Goal: Task Accomplishment & Management: Complete application form

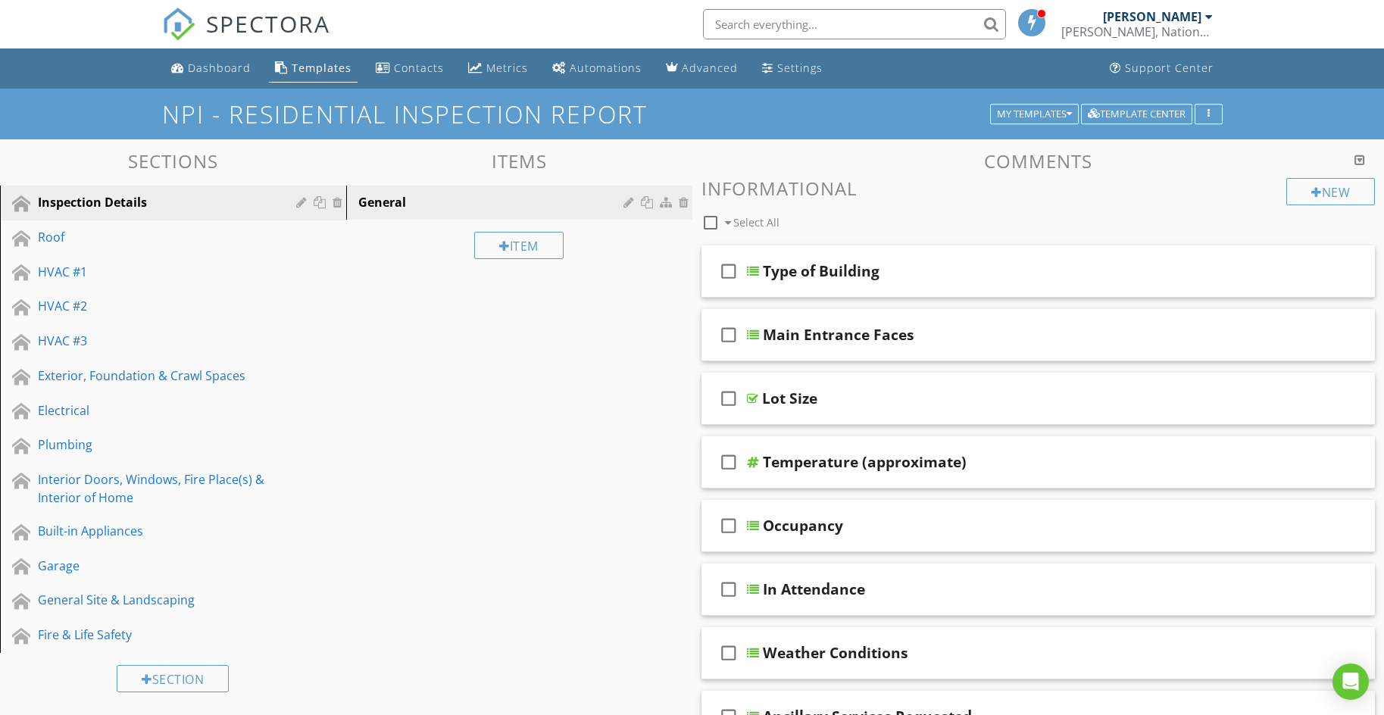
click at [1205, 17] on div at bounding box center [1209, 17] width 8 height 12
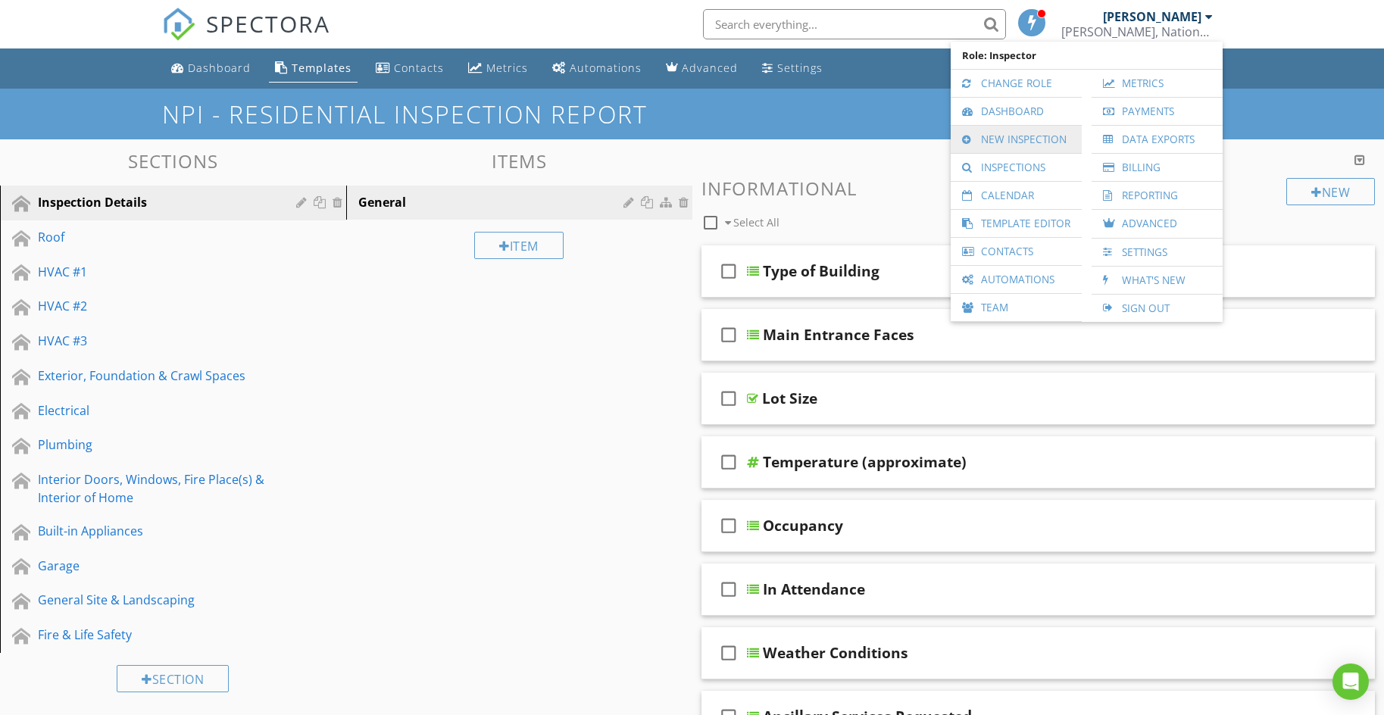
click at [1009, 140] on link "New Inspection" at bounding box center [1016, 139] width 116 height 27
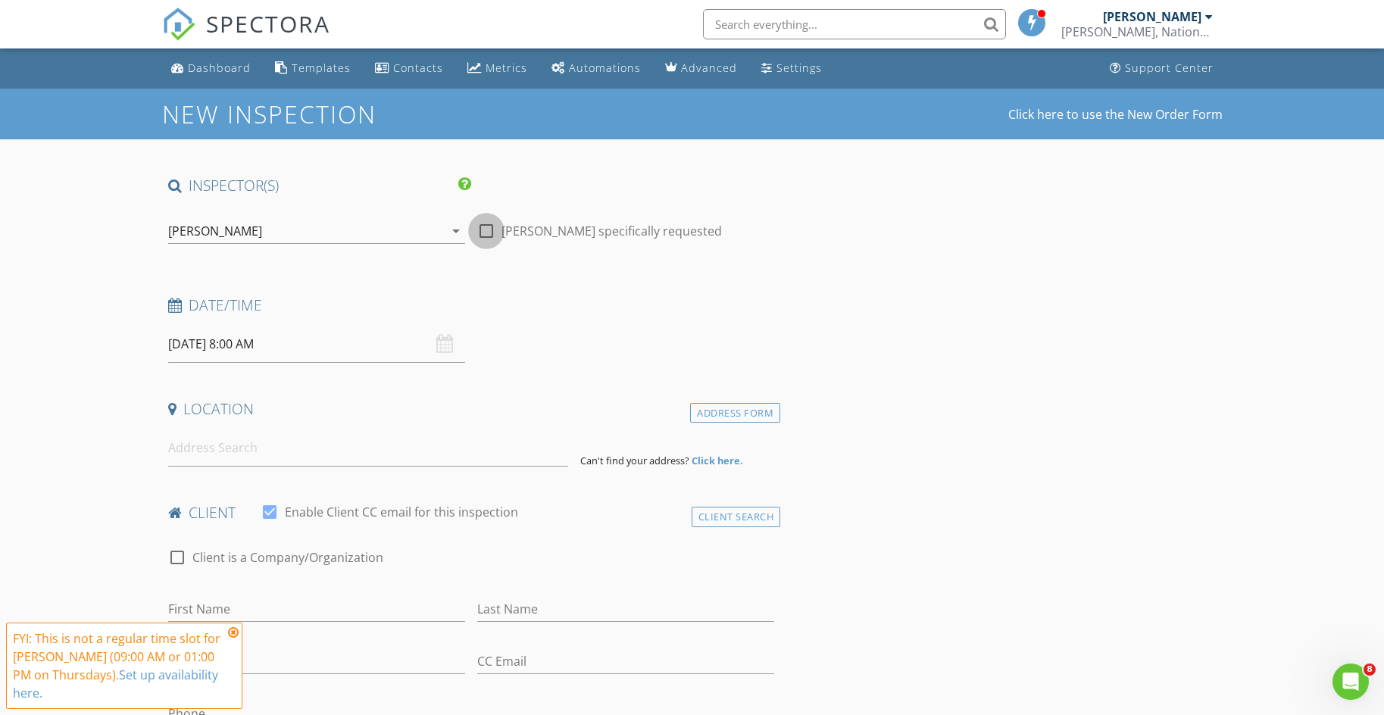
click at [482, 234] on div at bounding box center [486, 231] width 26 height 26
checkbox input "true"
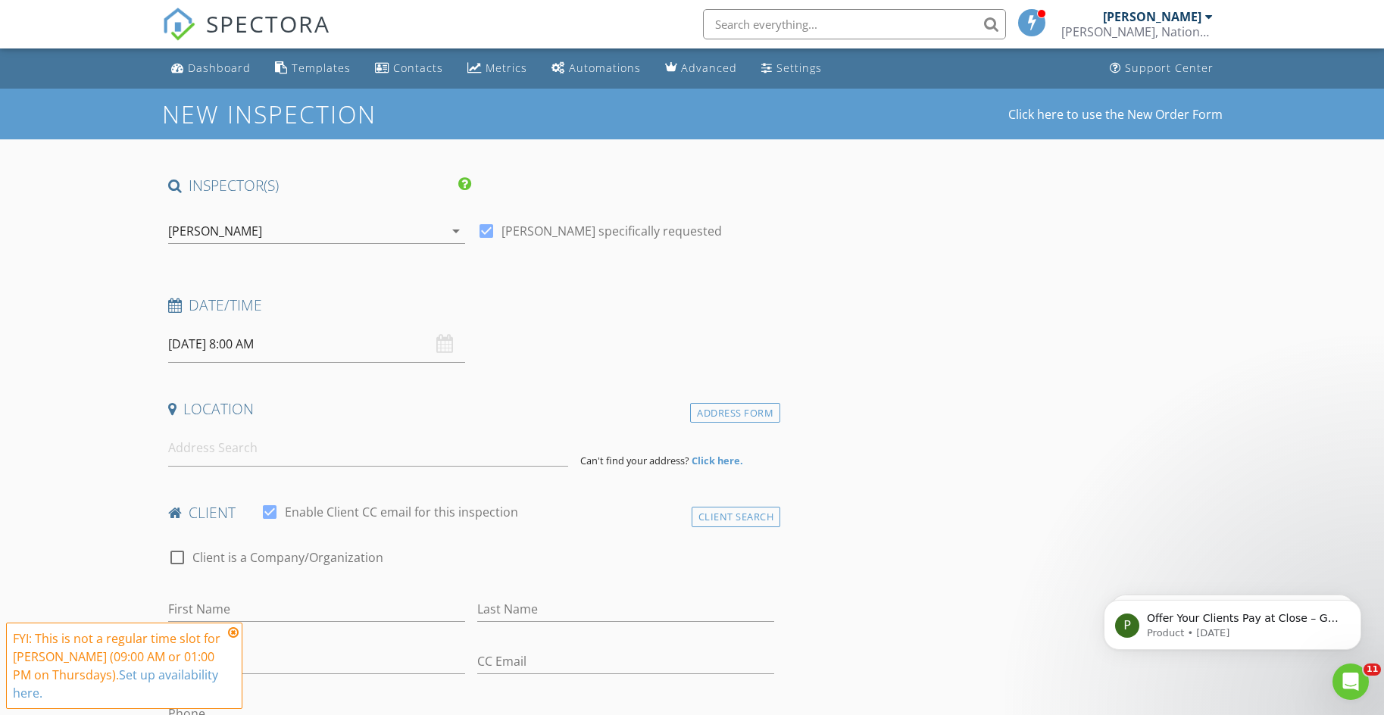
click at [214, 350] on input "08/28/2025 8:00 AM" at bounding box center [316, 344] width 297 height 37
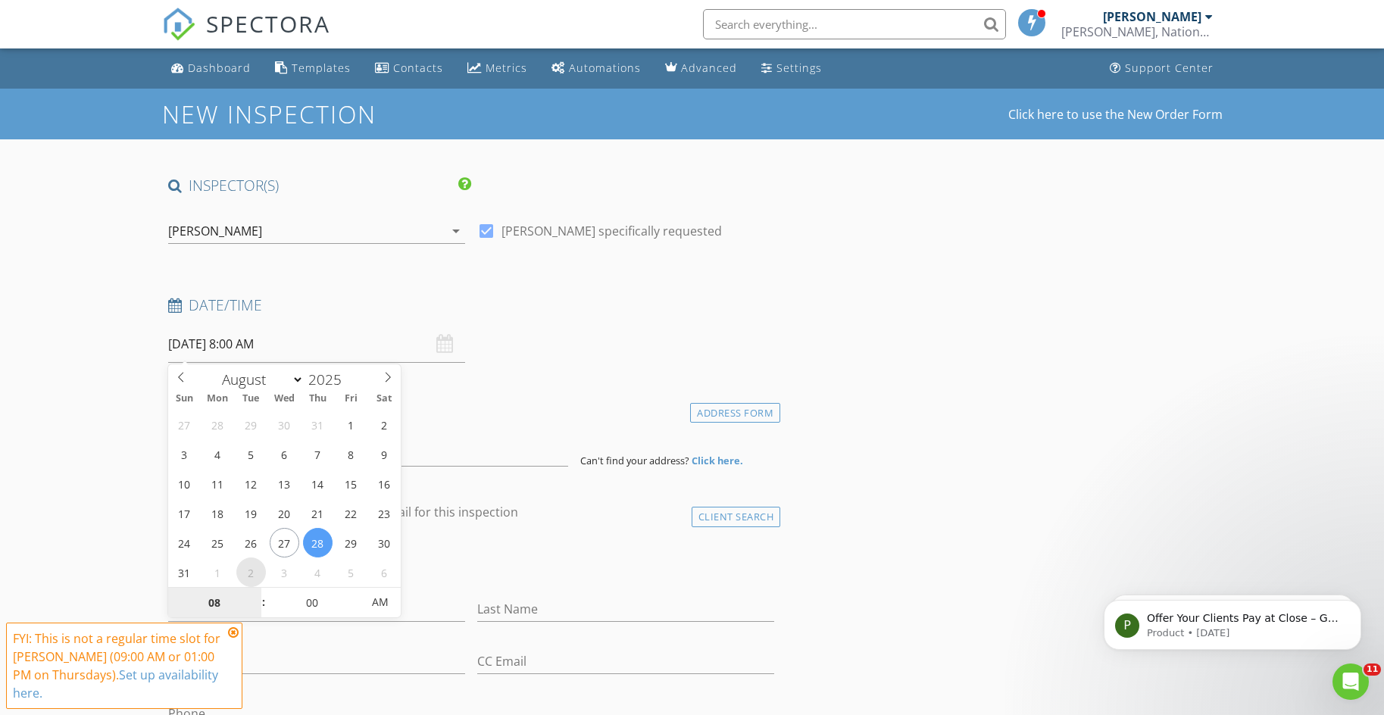
select select "8"
type input "09/02/2025 8:00 AM"
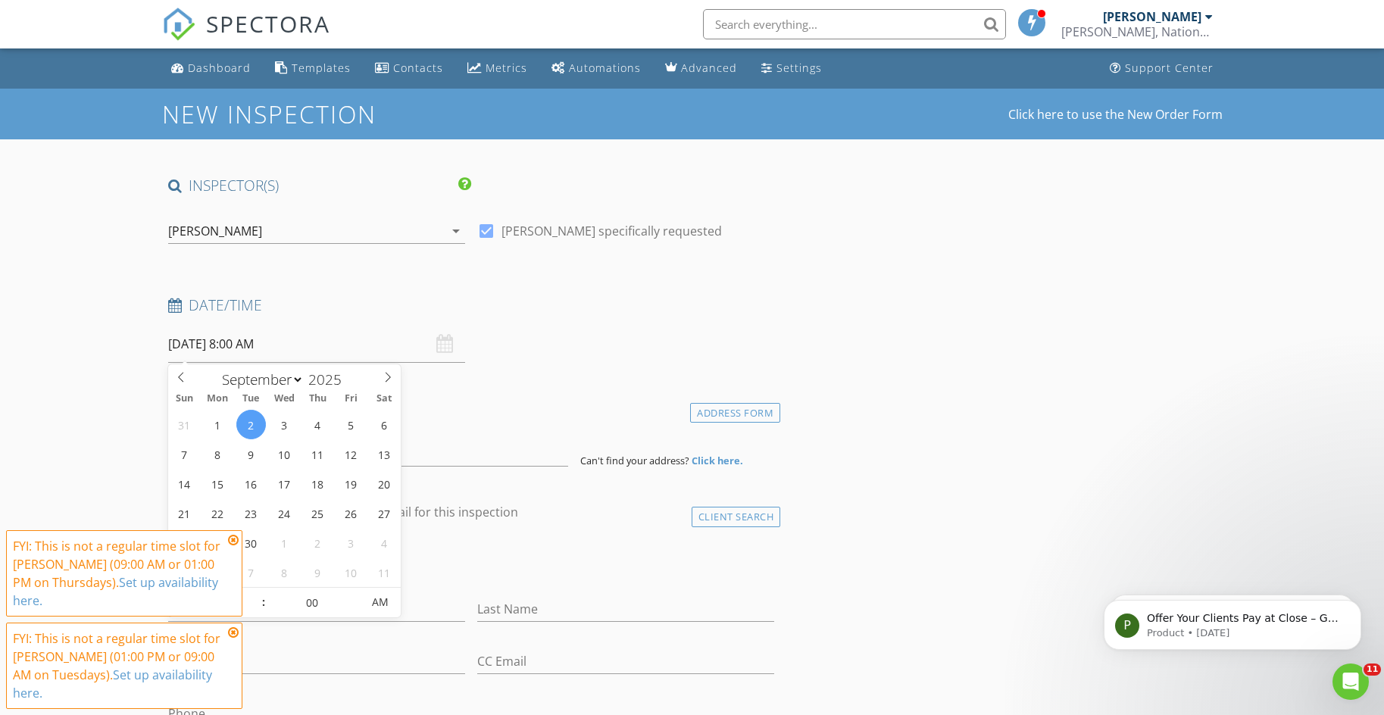
click at [651, 573] on div "check_box_outline_blank Client is a Company/Organization" at bounding box center [471, 564] width 607 height 39
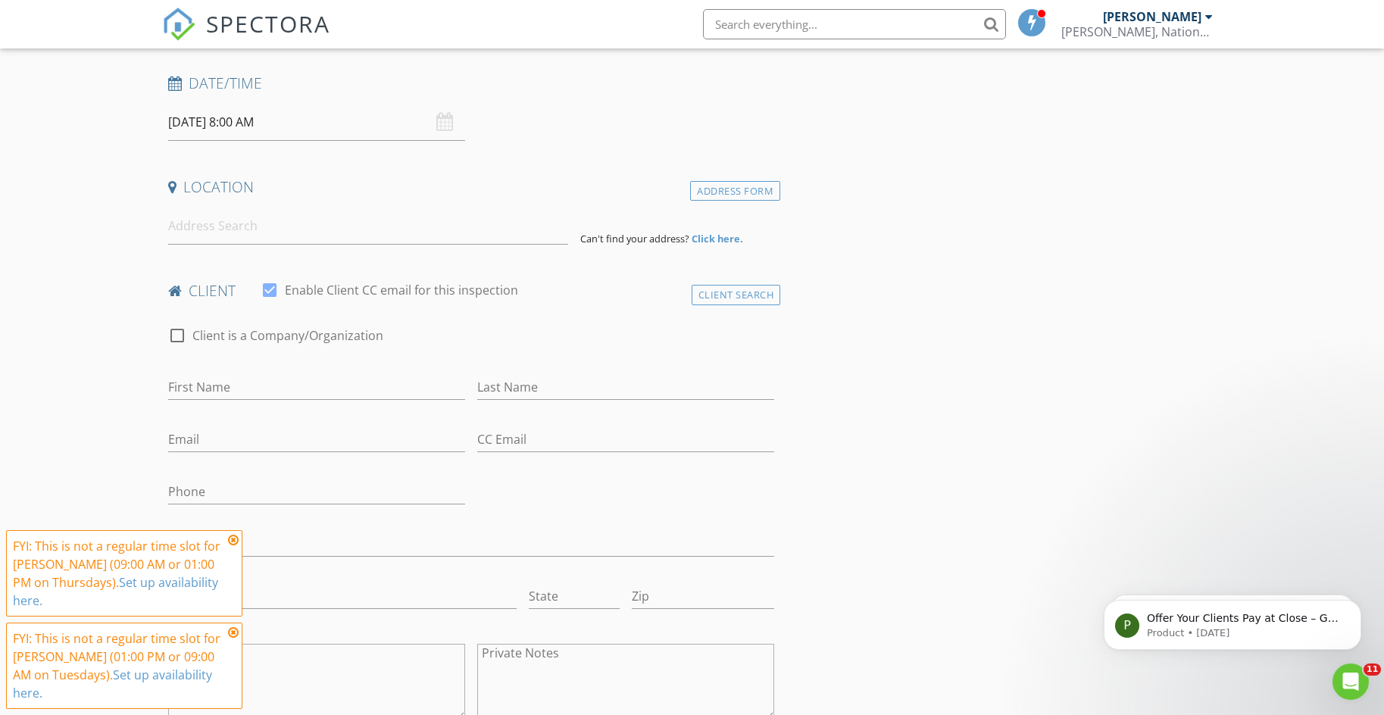
scroll to position [227, 0]
click at [265, 227] on input at bounding box center [368, 220] width 400 height 37
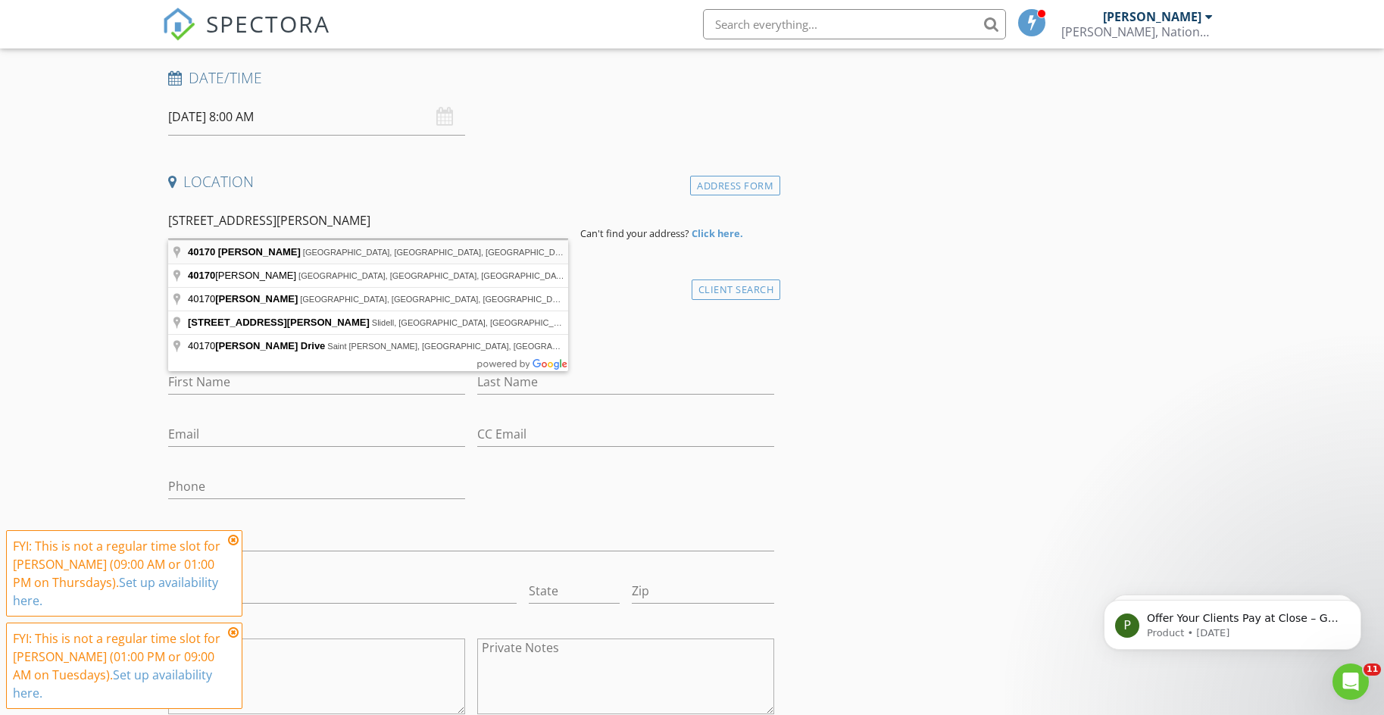
type input "40170 Reese Lane, Prairieville, LA, USA"
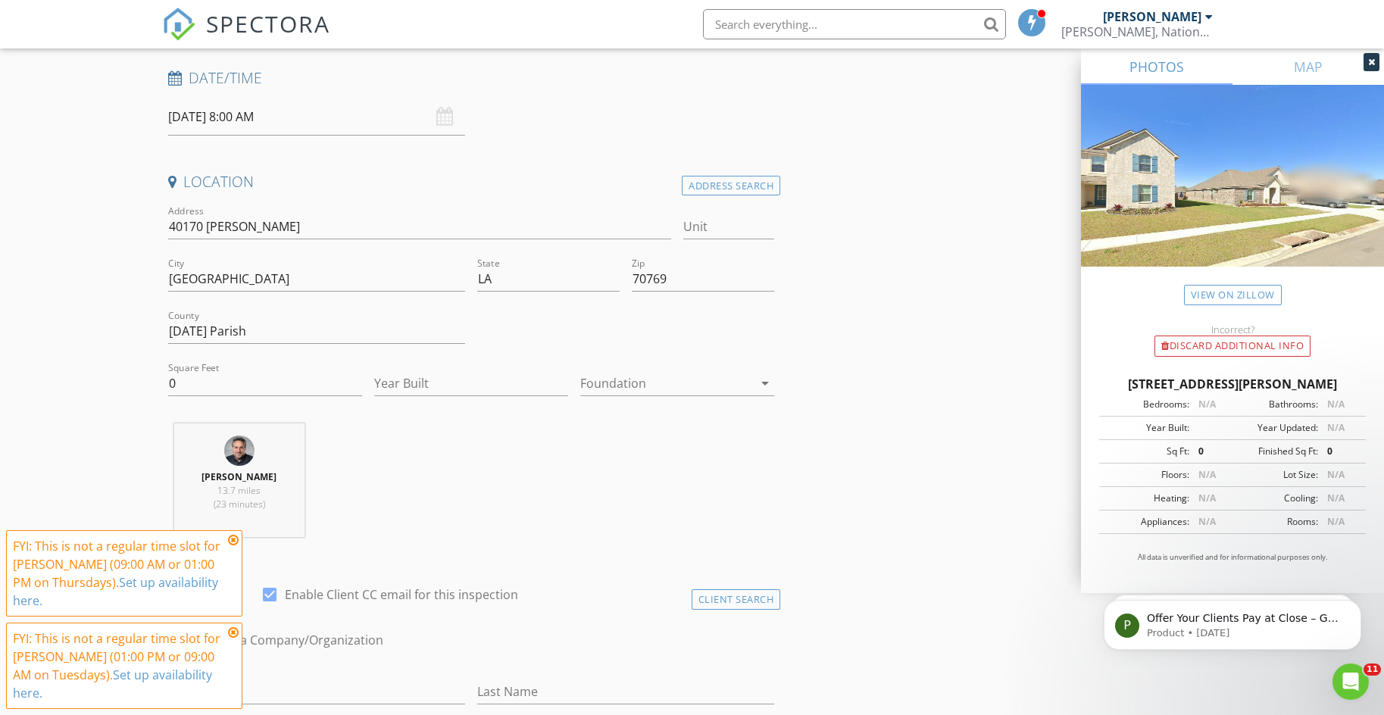
click at [1366, 65] on div at bounding box center [1371, 62] width 16 height 18
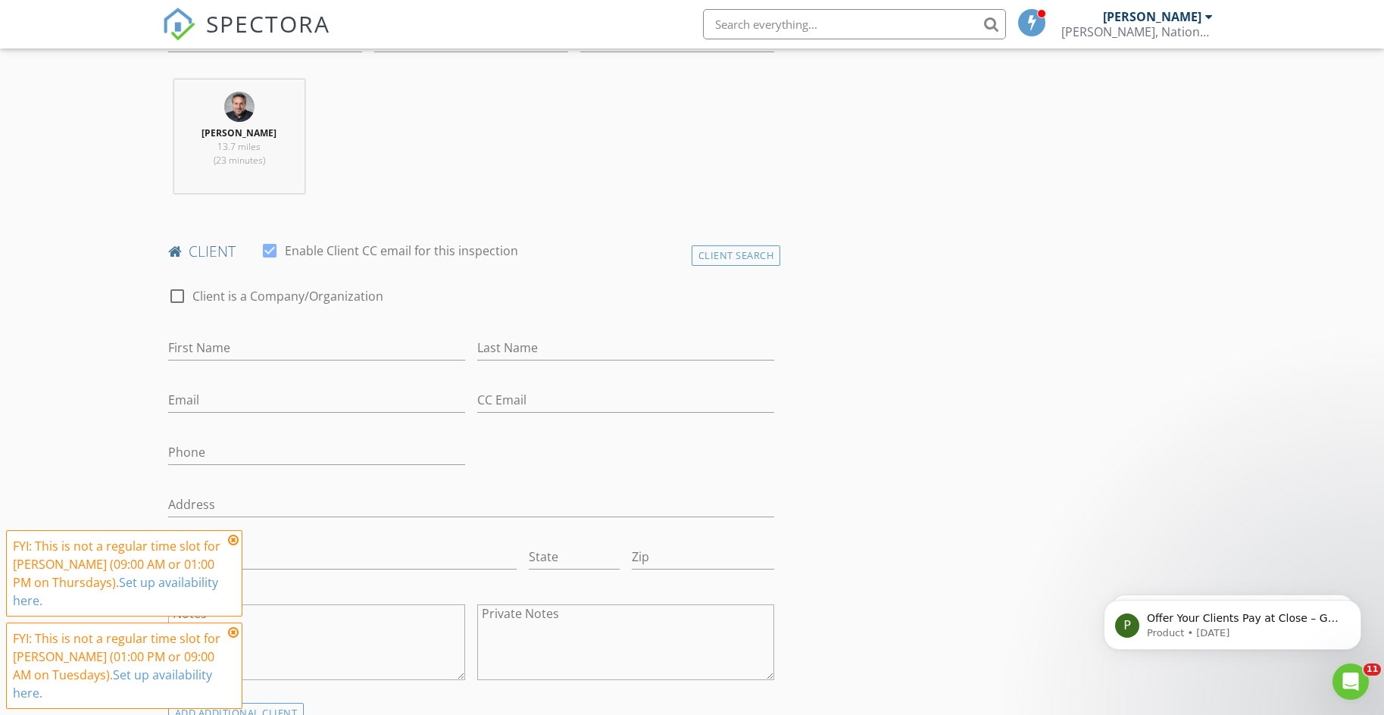
scroll to position [606, 0]
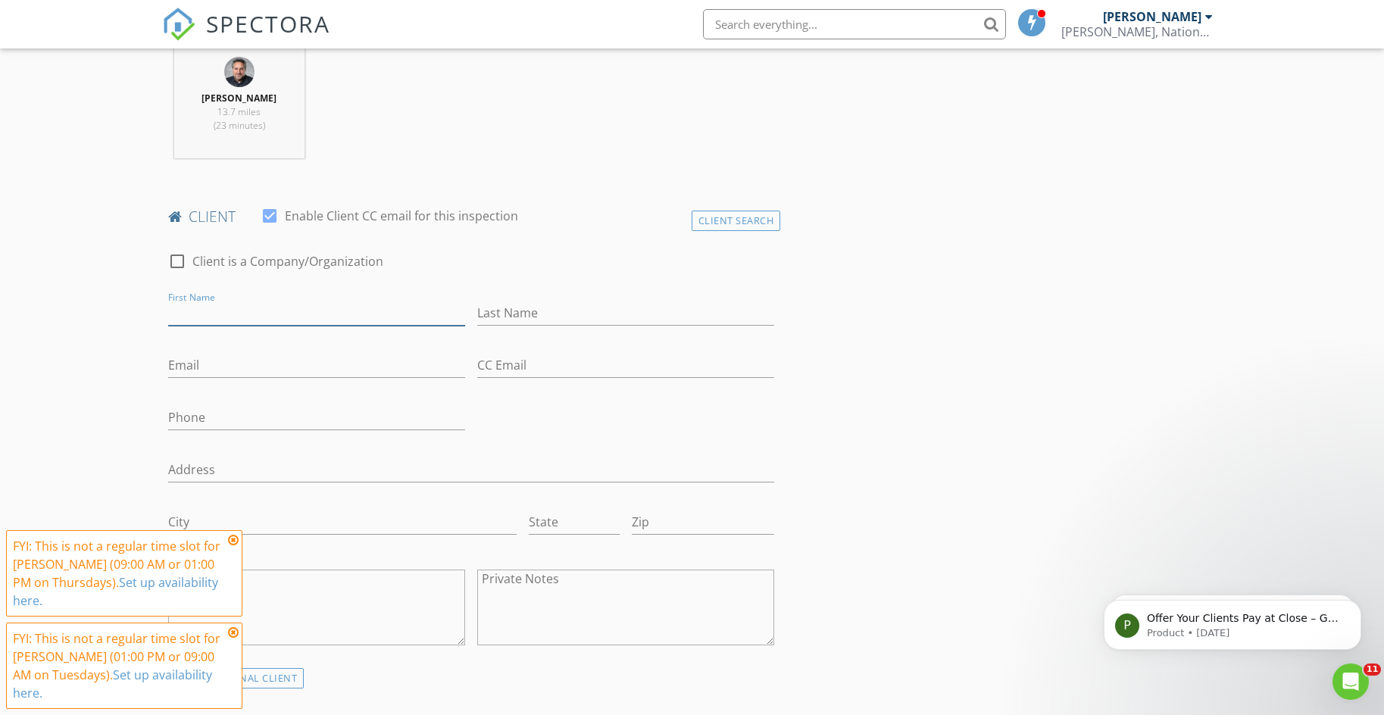
click at [283, 307] on input "First Name" at bounding box center [316, 313] width 297 height 25
type input "ReloOlogy"
click at [752, 416] on div "check_box_outline_blank Client is a Company/Organization First Name ReloOlogy L…" at bounding box center [471, 452] width 619 height 431
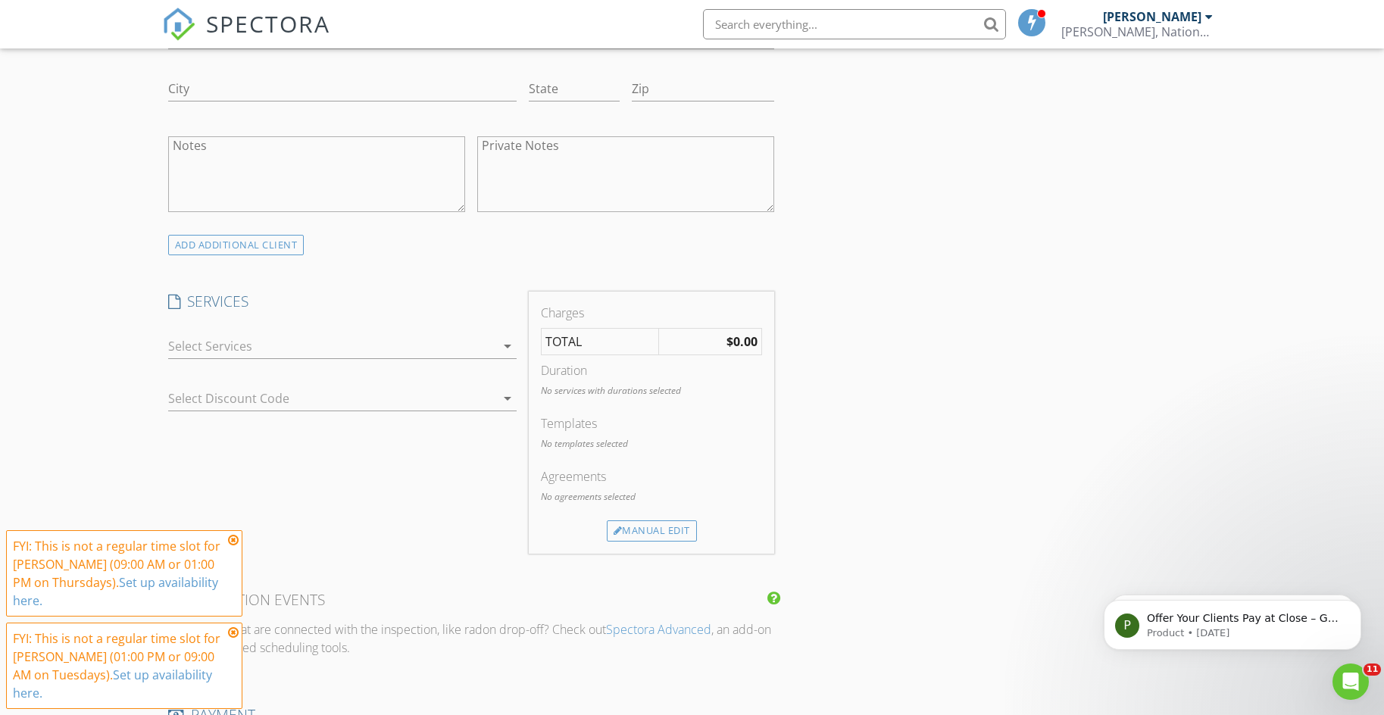
scroll to position [1060, 0]
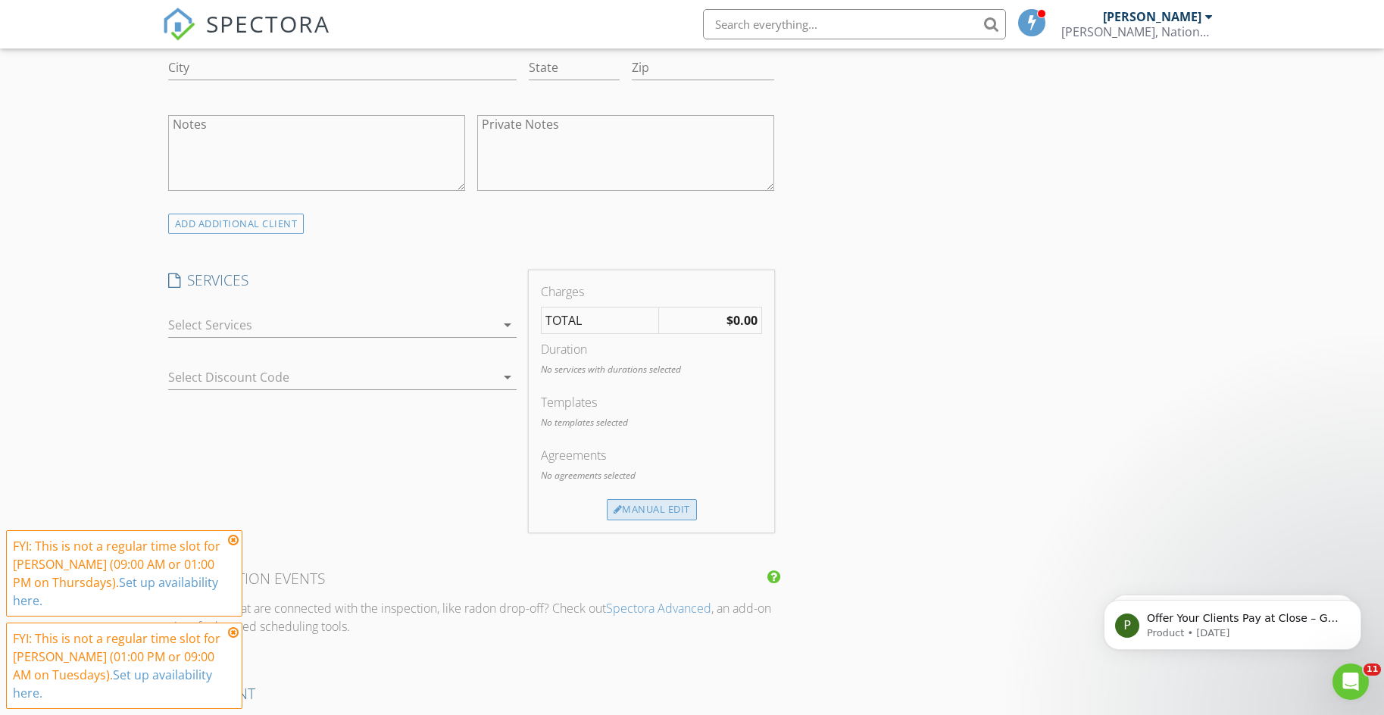
click at [643, 513] on div "Manual Edit" at bounding box center [652, 509] width 90 height 21
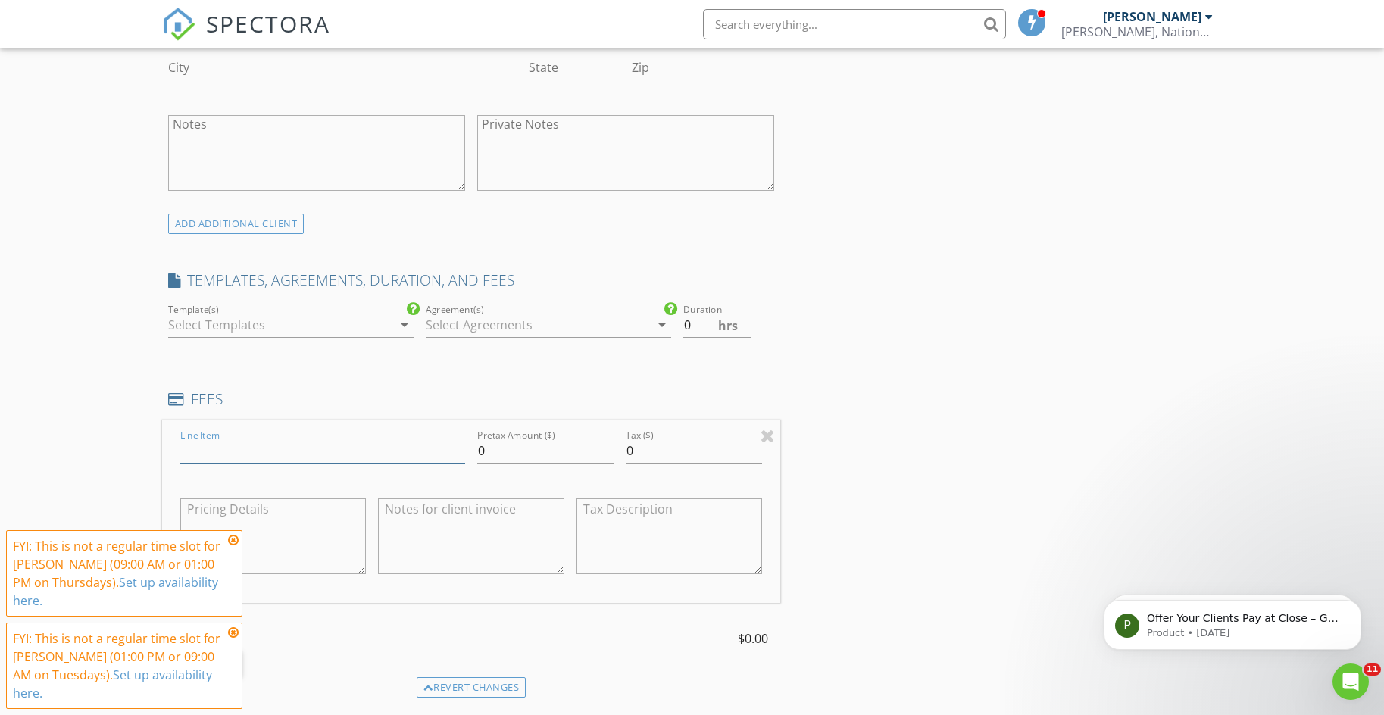
click at [226, 455] on input "Line Item" at bounding box center [322, 451] width 285 height 25
type input "Residential & Pool Inspection"
click at [526, 451] on input "0" at bounding box center [545, 451] width 136 height 25
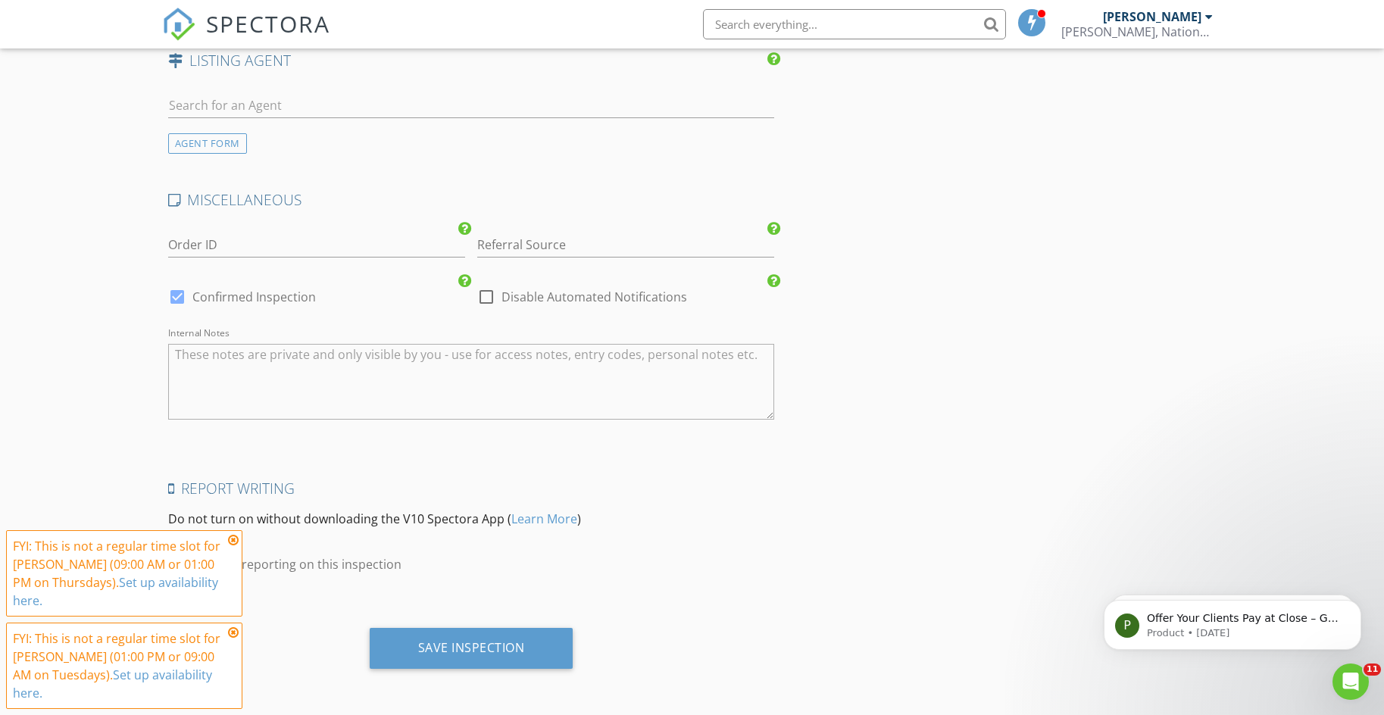
scroll to position [2185, 0]
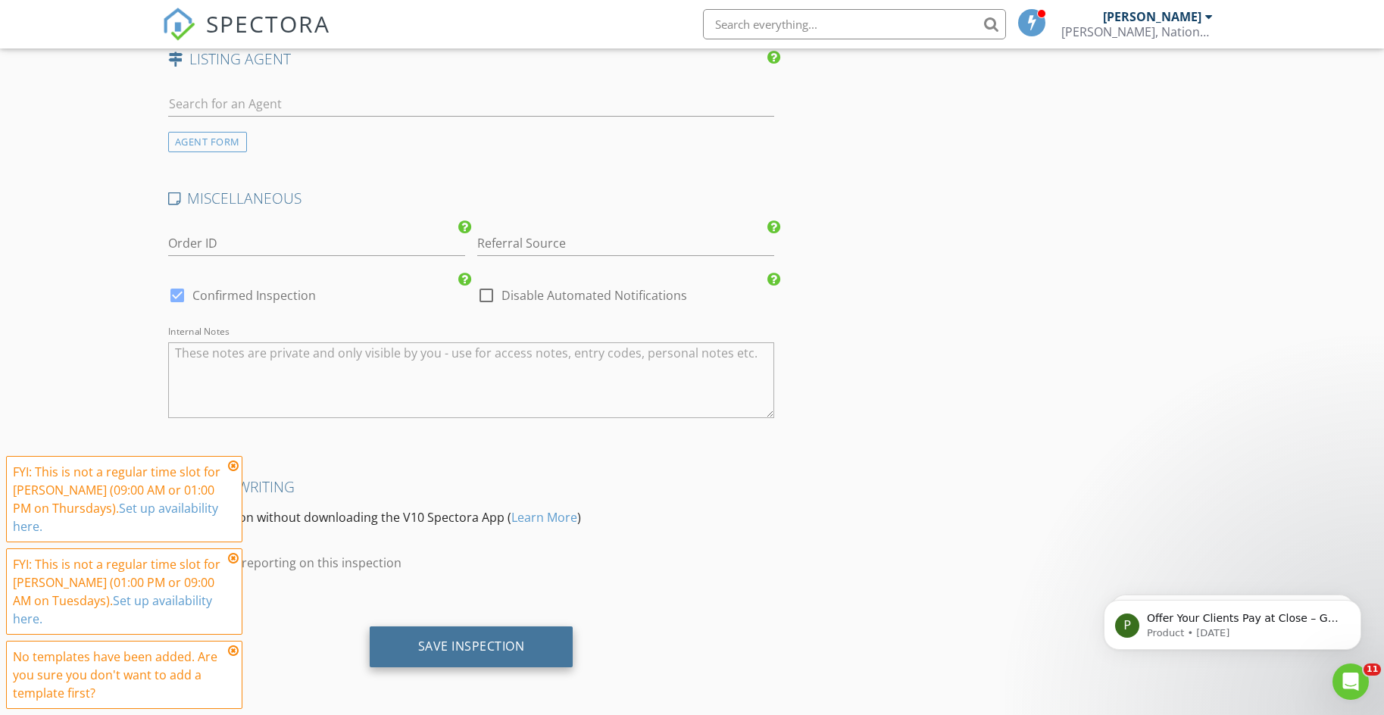
type input "420.00"
click at [458, 637] on div "Save Inspection" at bounding box center [472, 646] width 204 height 41
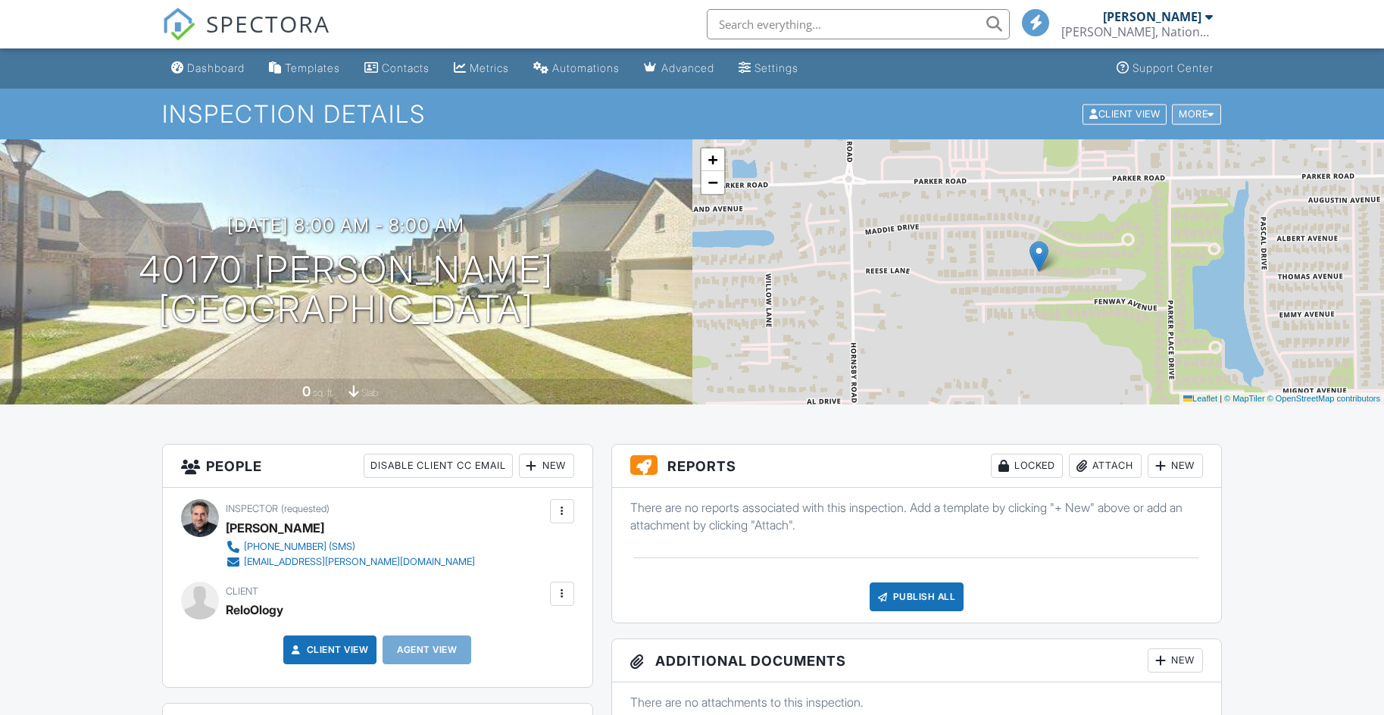
click at [1197, 110] on div "More" at bounding box center [1196, 114] width 49 height 20
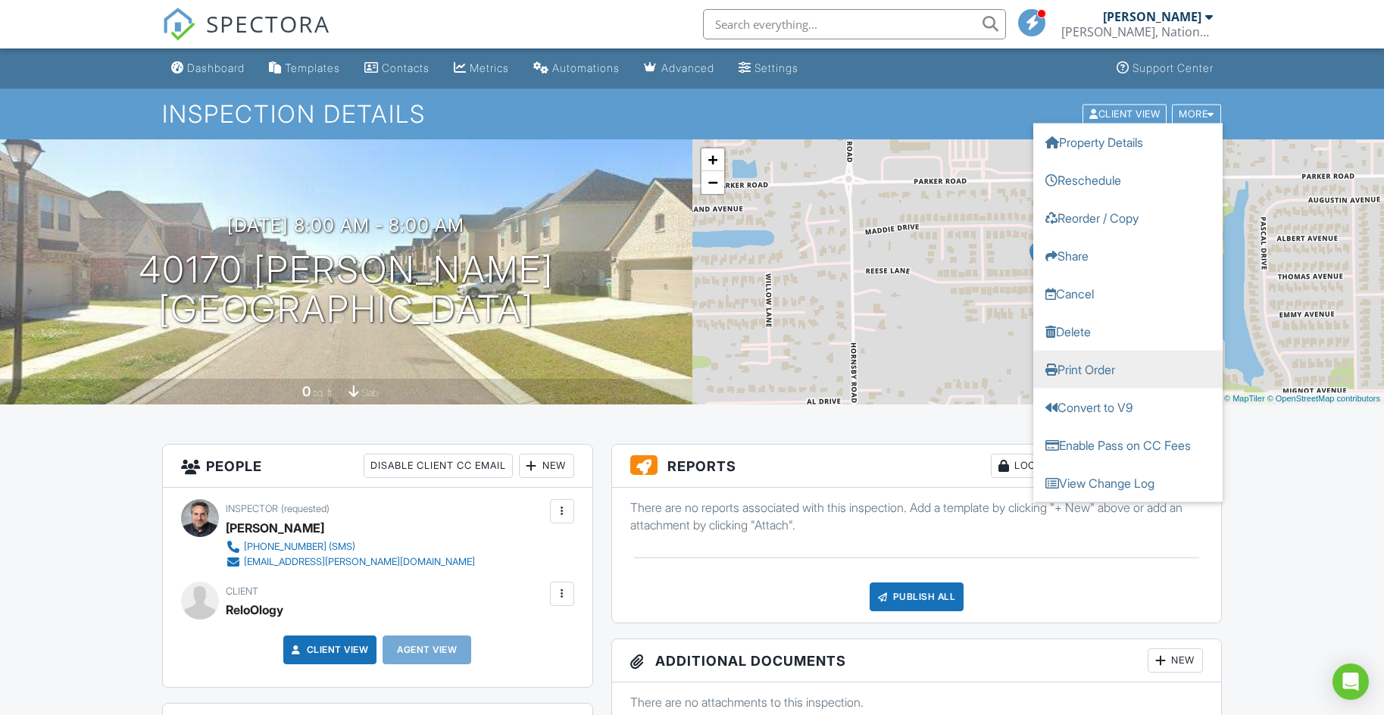
click at [1097, 364] on link "Print Order" at bounding box center [1127, 369] width 189 height 38
